Goal: Check status: Check status

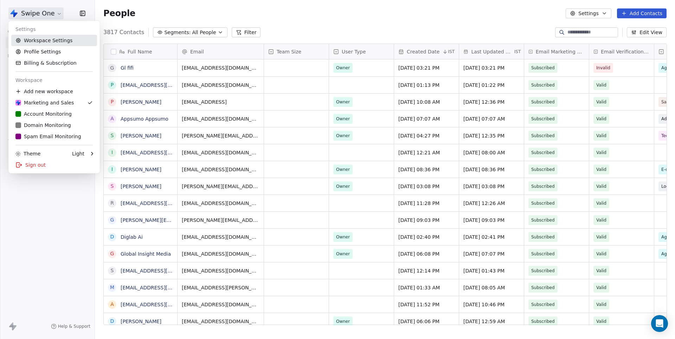
scroll to position [298, 580]
click at [43, 121] on link "D Domain Monitoring" at bounding box center [54, 125] width 86 height 11
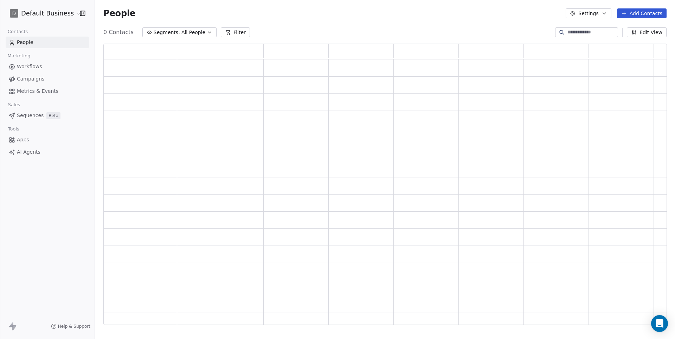
scroll to position [281, 563]
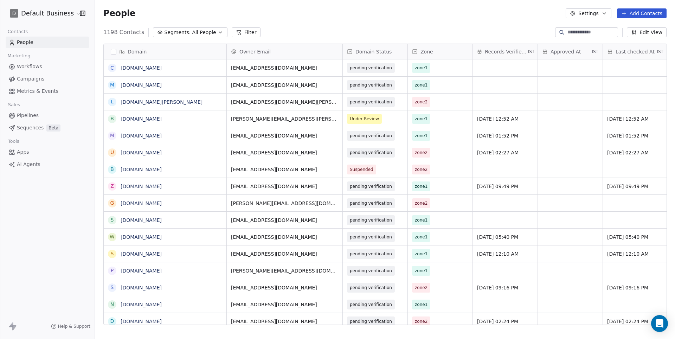
click at [568, 33] on input at bounding box center [592, 32] width 49 height 7
paste input "**********"
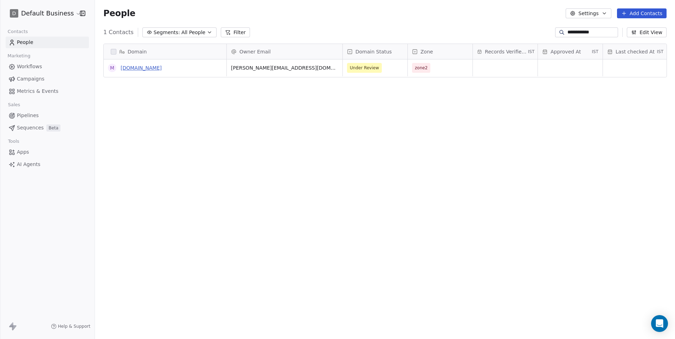
type input "**********"
click at [141, 66] on link "[DOMAIN_NAME]" at bounding box center [141, 68] width 41 height 6
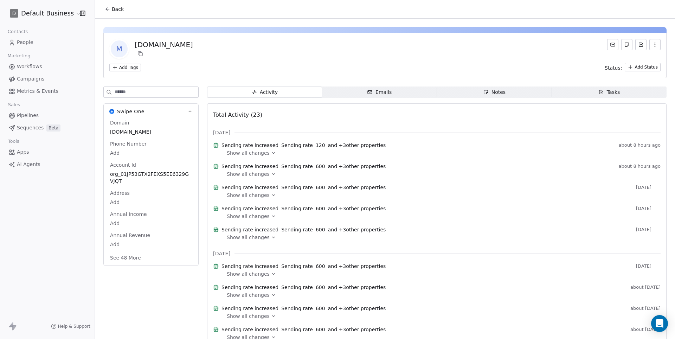
click at [144, 92] on input at bounding box center [157, 92] width 84 height 11
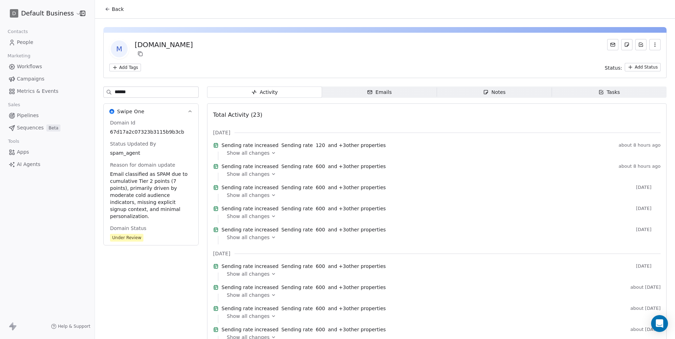
type input "******"
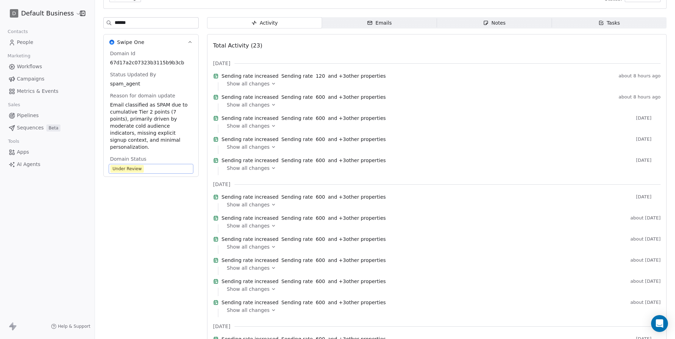
click at [157, 170] on span "Under Review" at bounding box center [150, 169] width 81 height 8
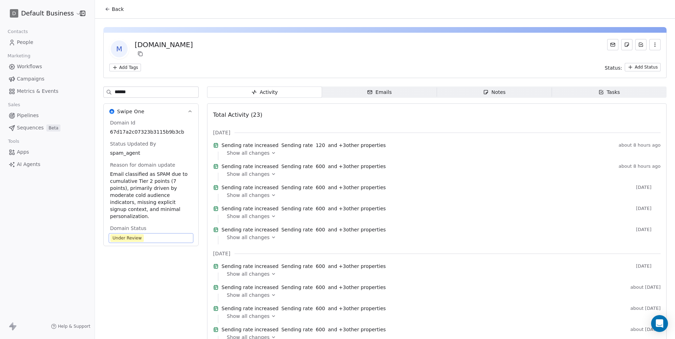
scroll to position [0, 0]
drag, startPoint x: 175, startPoint y: 45, endPoint x: 137, endPoint y: 44, distance: 38.0
click at [137, 44] on div "m [DOMAIN_NAME]" at bounding box center [384, 49] width 551 height 20
copy div "[DOMAIN_NAME]"
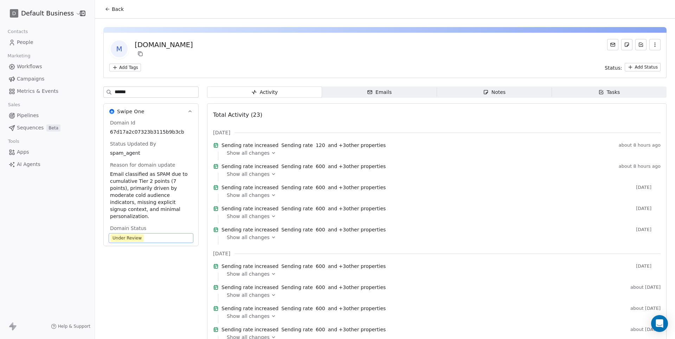
scroll to position [69, 0]
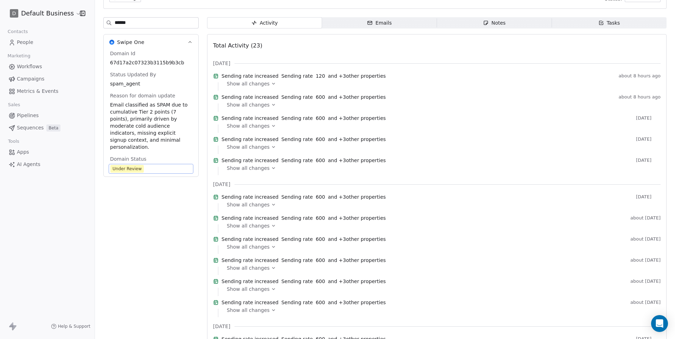
click at [159, 172] on span "Under Review" at bounding box center [150, 169] width 81 height 8
click at [156, 169] on span "Under Review" at bounding box center [150, 169] width 81 height 8
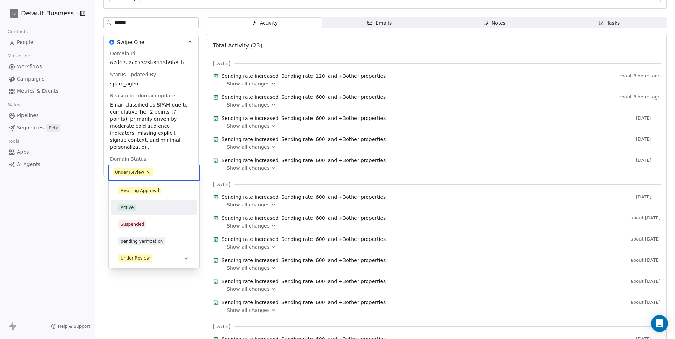
click at [145, 205] on div "Active" at bounding box center [154, 208] width 71 height 8
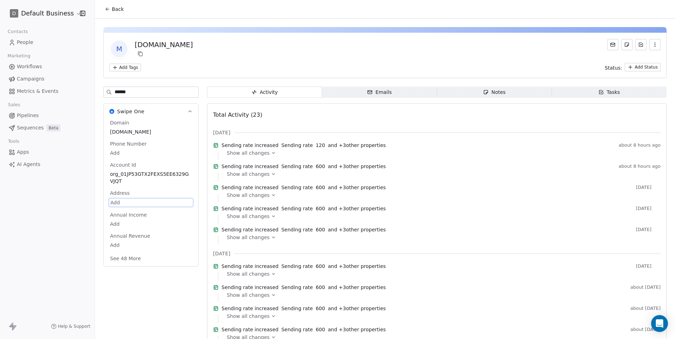
scroll to position [0, 0]
